Goal: Information Seeking & Learning: Find specific fact

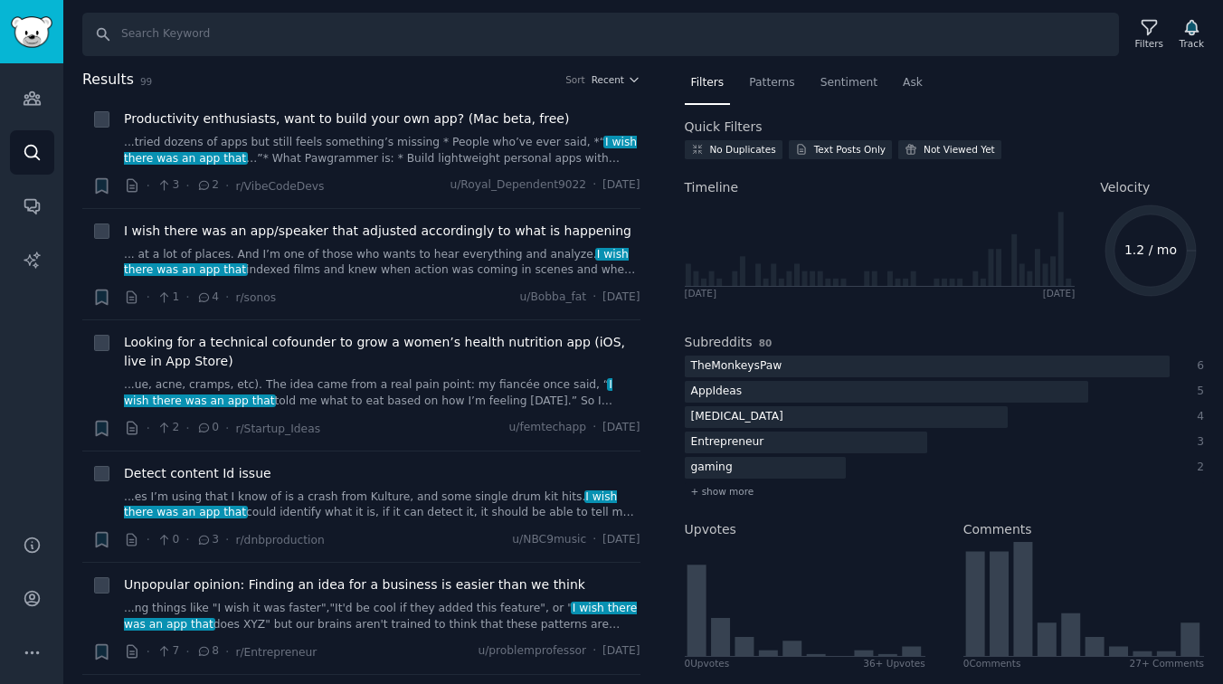
scroll to position [2256, 0]
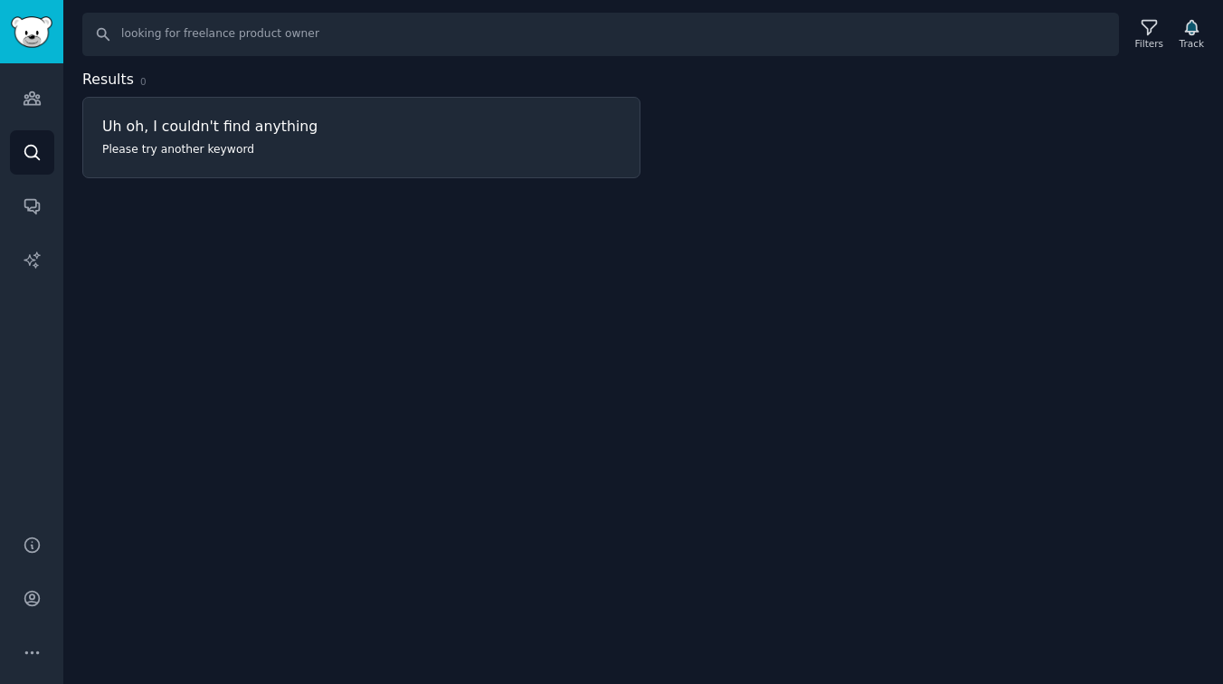
drag, startPoint x: 328, startPoint y: 34, endPoint x: 238, endPoint y: 35, distance: 89.6
click at [238, 35] on input "looking for freelance product owner" at bounding box center [600, 34] width 1037 height 43
drag, startPoint x: 179, startPoint y: 35, endPoint x: 44, endPoint y: 35, distance: 134.8
click at [42, 35] on div "Audiences Search Conversations AI Reports Help Account More Search looking for …" at bounding box center [611, 342] width 1223 height 684
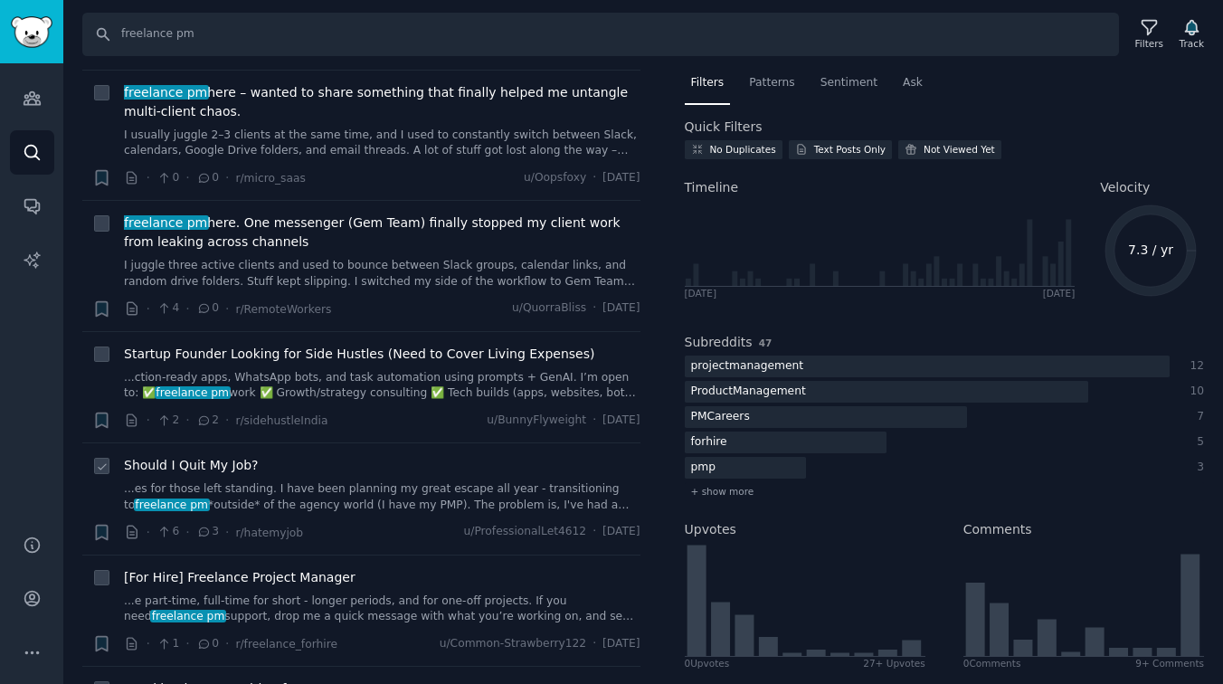
scroll to position [160, 0]
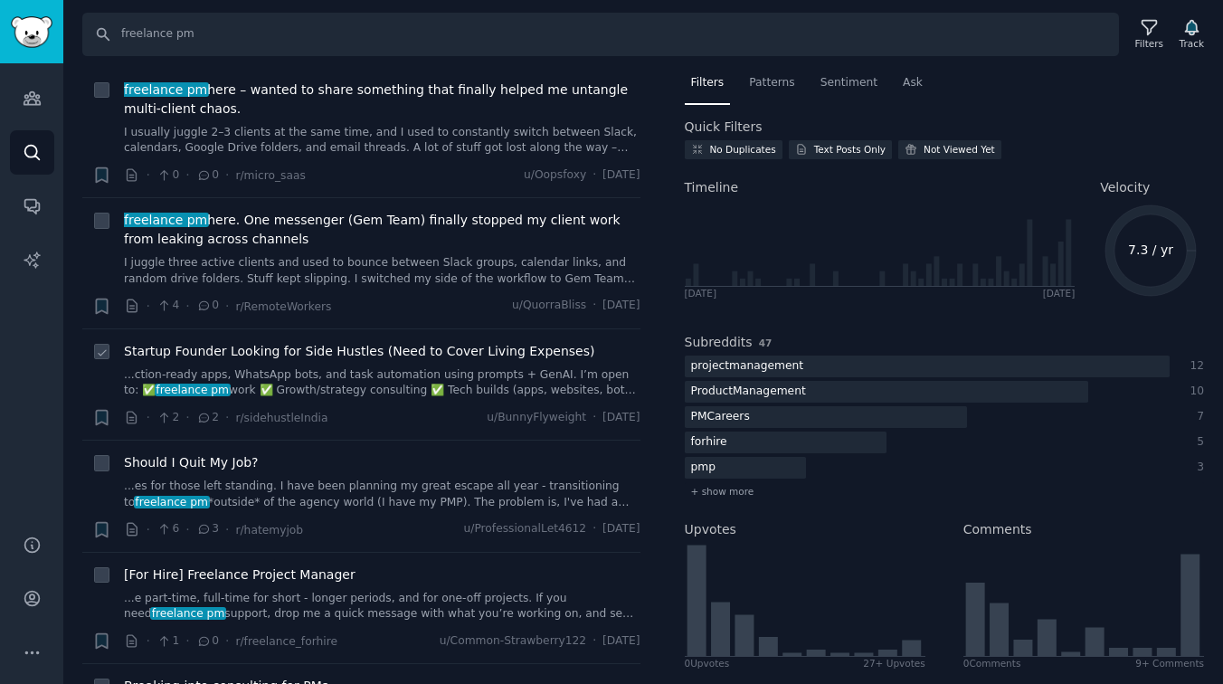
click at [283, 385] on link "...ction-ready apps, WhatsApp bots, and task automation using prompts + GenAI. …" at bounding box center [382, 383] width 517 height 32
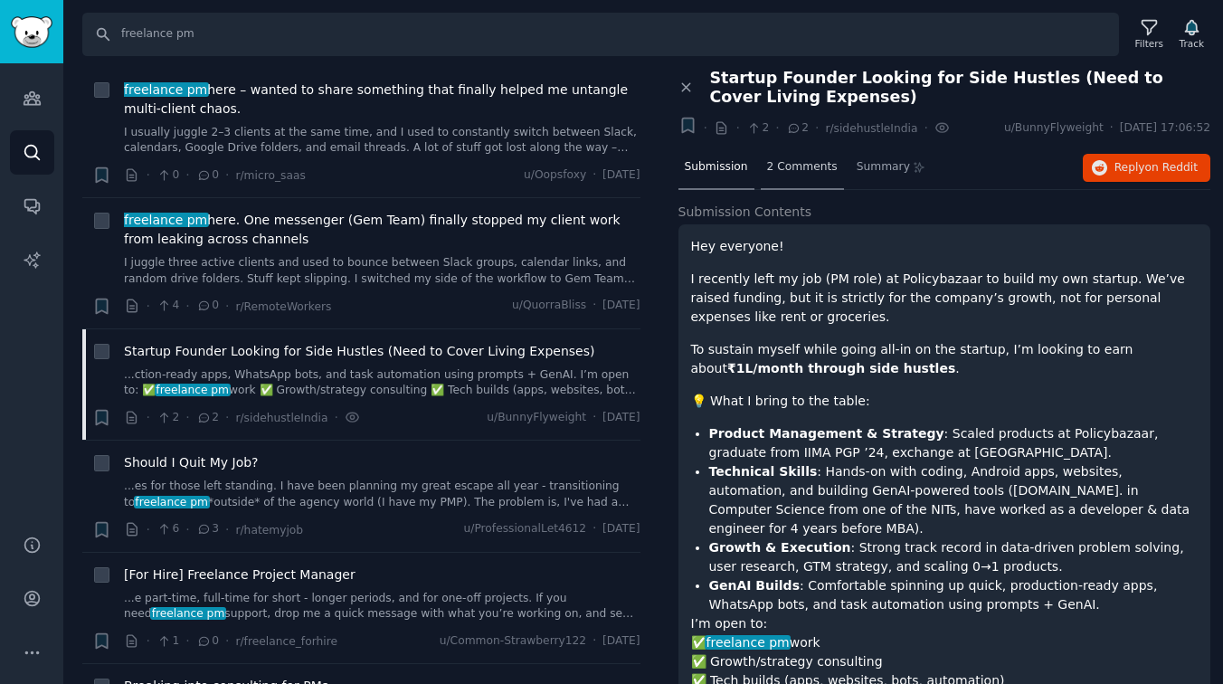
click at [810, 162] on span "2 Comments" at bounding box center [802, 167] width 71 height 16
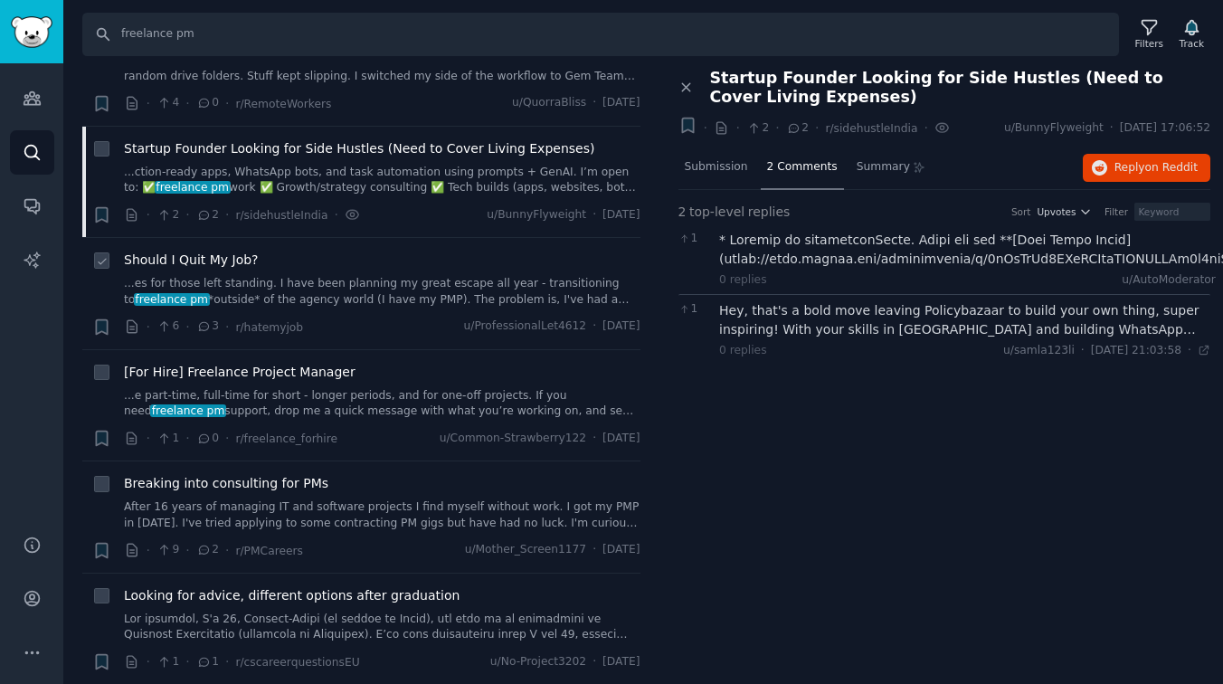
scroll to position [364, 0]
click at [204, 365] on span "[For Hire] Freelance Project Manager" at bounding box center [240, 371] width 232 height 19
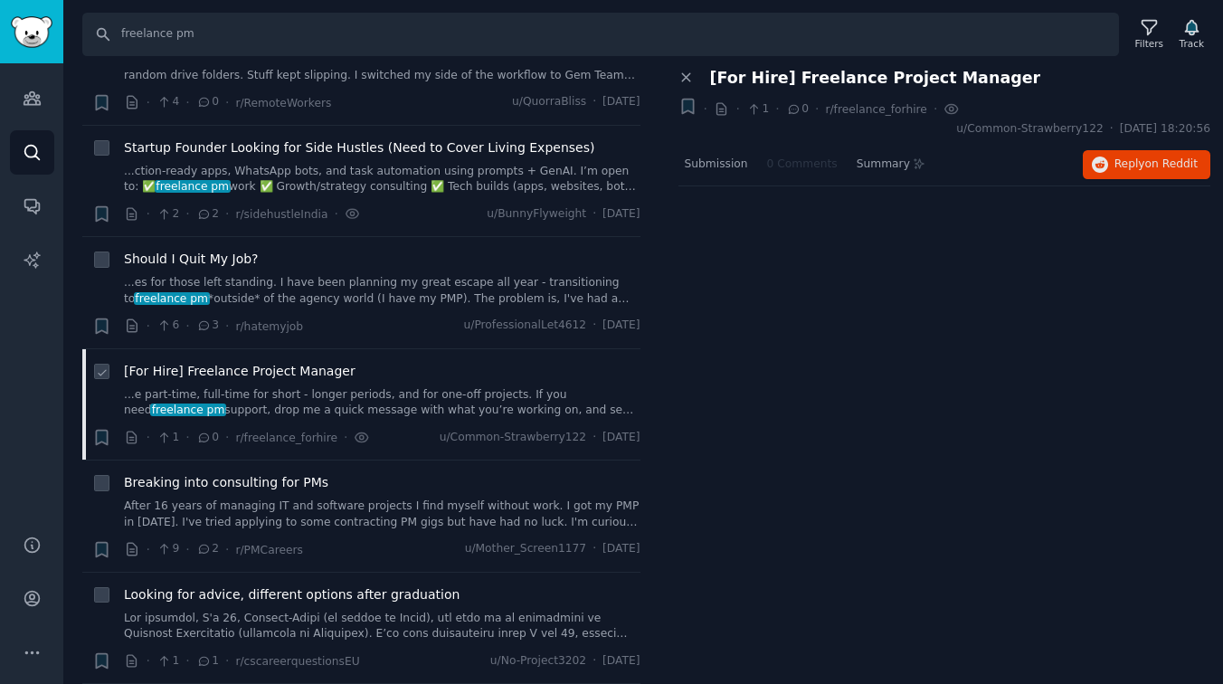
click at [233, 403] on link "...e part-time, full-time for short - longer periods, and for one-off projects.…" at bounding box center [382, 403] width 517 height 32
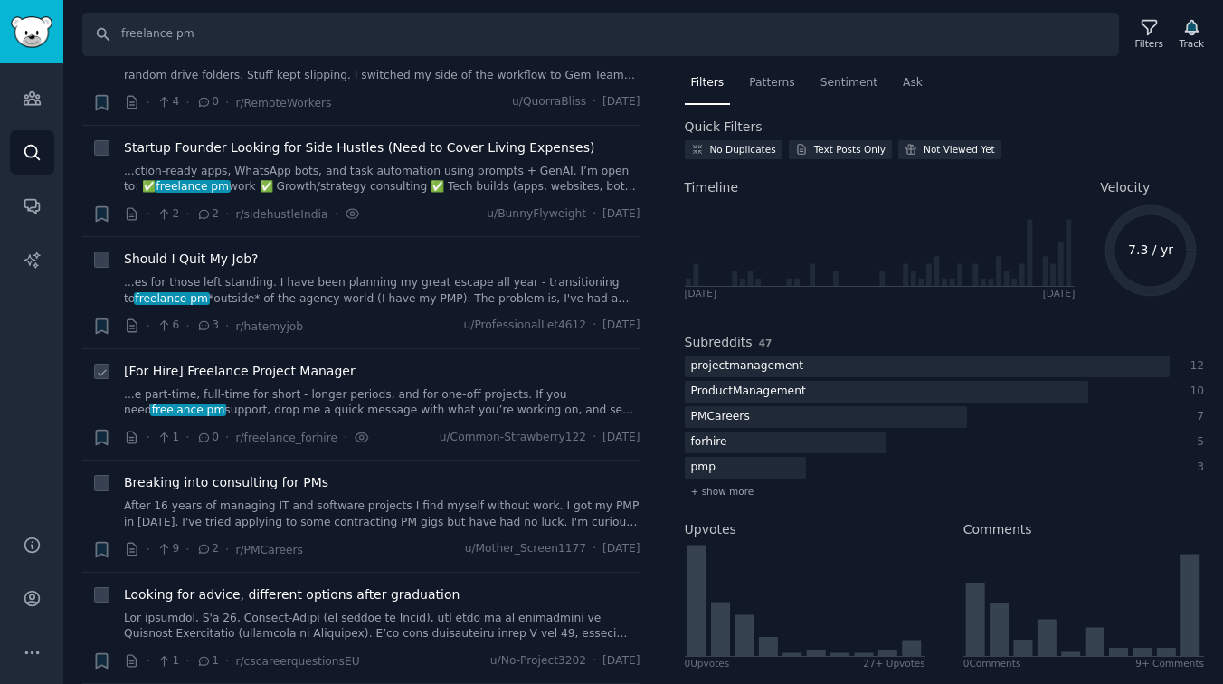
click at [407, 411] on link "...e part-time, full-time for short - longer periods, and for one-off projects.…" at bounding box center [382, 403] width 517 height 32
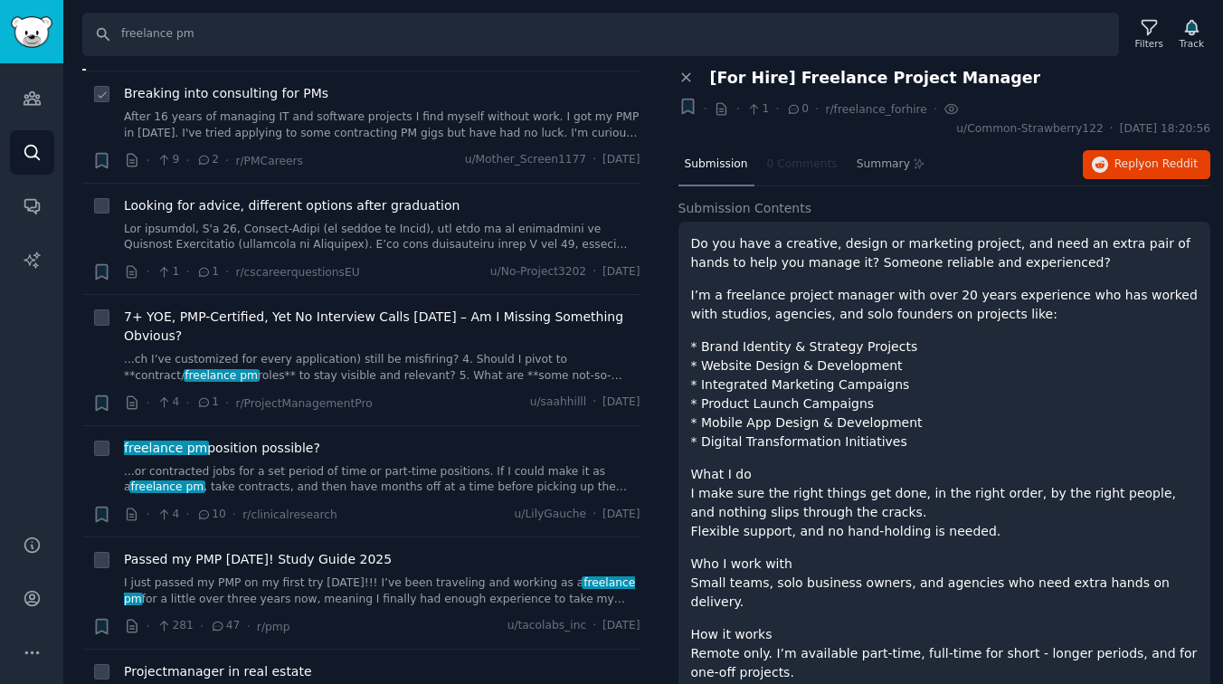
scroll to position [755, 0]
click at [204, 33] on input "freelance pm" at bounding box center [600, 34] width 1037 height 43
type input "freelance po"
